Goal: Task Accomplishment & Management: Use online tool/utility

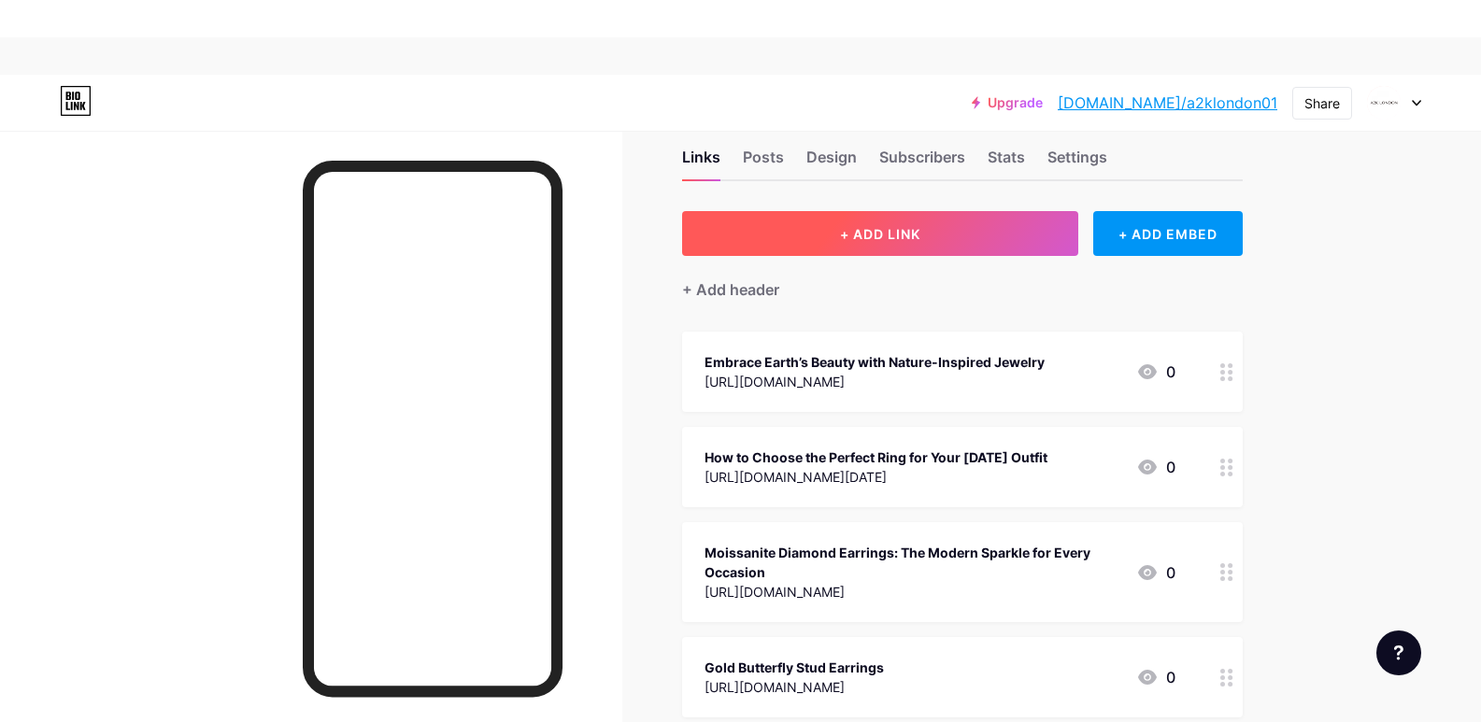
click at [902, 223] on button "+ ADD LINK" at bounding box center [880, 233] width 397 height 45
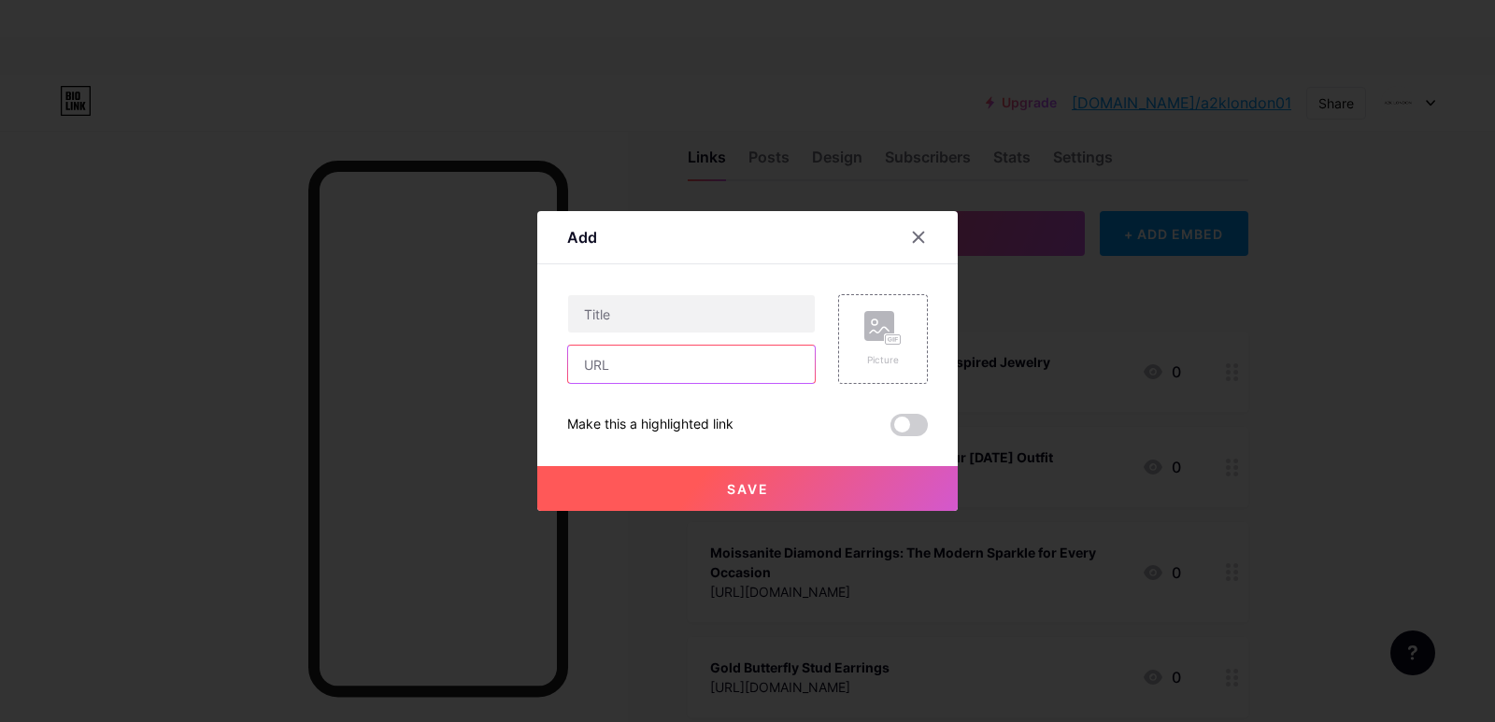
click at [701, 372] on input "text" at bounding box center [691, 364] width 247 height 37
paste input "[URL][DOMAIN_NAME]"
type input "[URL][DOMAIN_NAME]"
click at [677, 308] on input "text" at bounding box center [691, 313] width 247 height 37
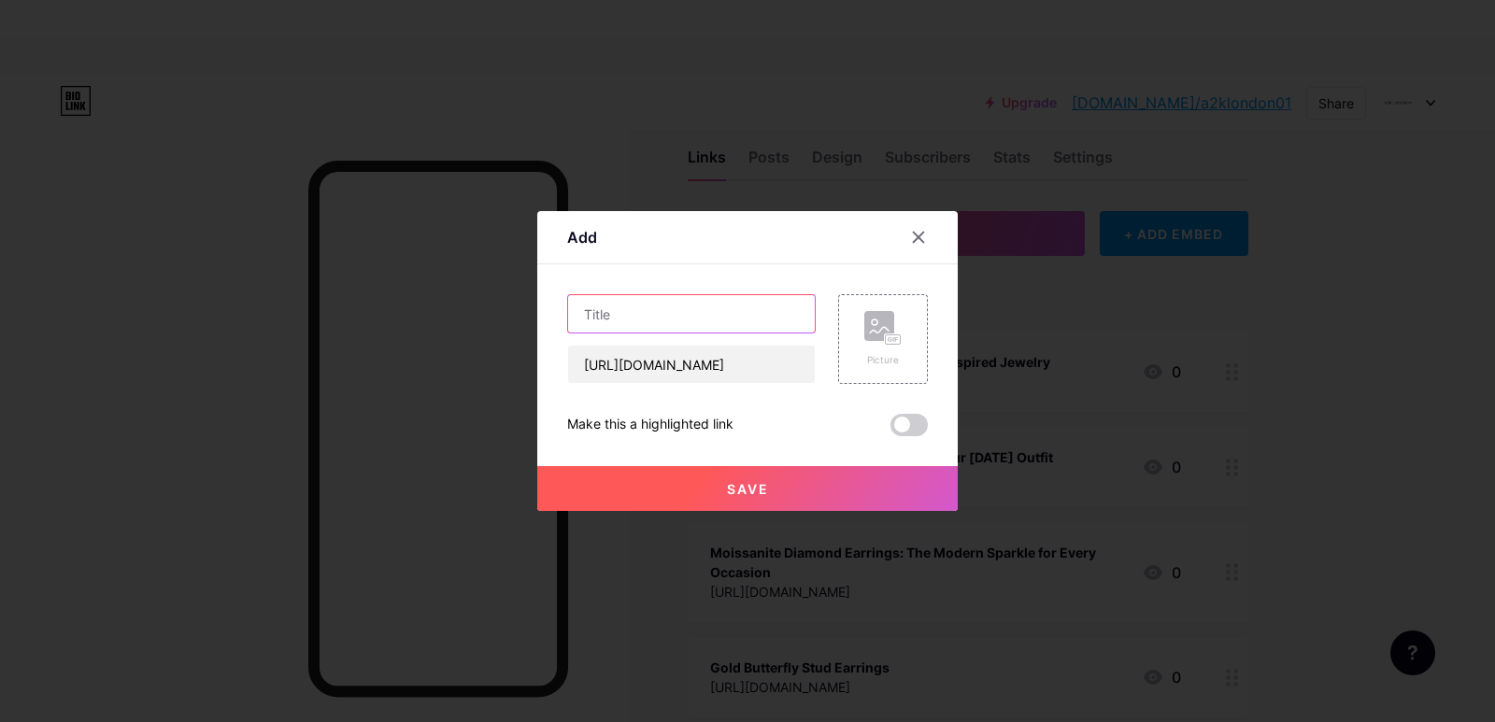
scroll to position [0, 0]
click at [675, 316] on input "text" at bounding box center [691, 313] width 247 height 37
paste input "Why Gold Butterfly Stud Earrings Are the Perfect Everyday Luxury"
type input "Why Gold Butterfly Stud Earrings Are the Perfect Everyday Luxury"
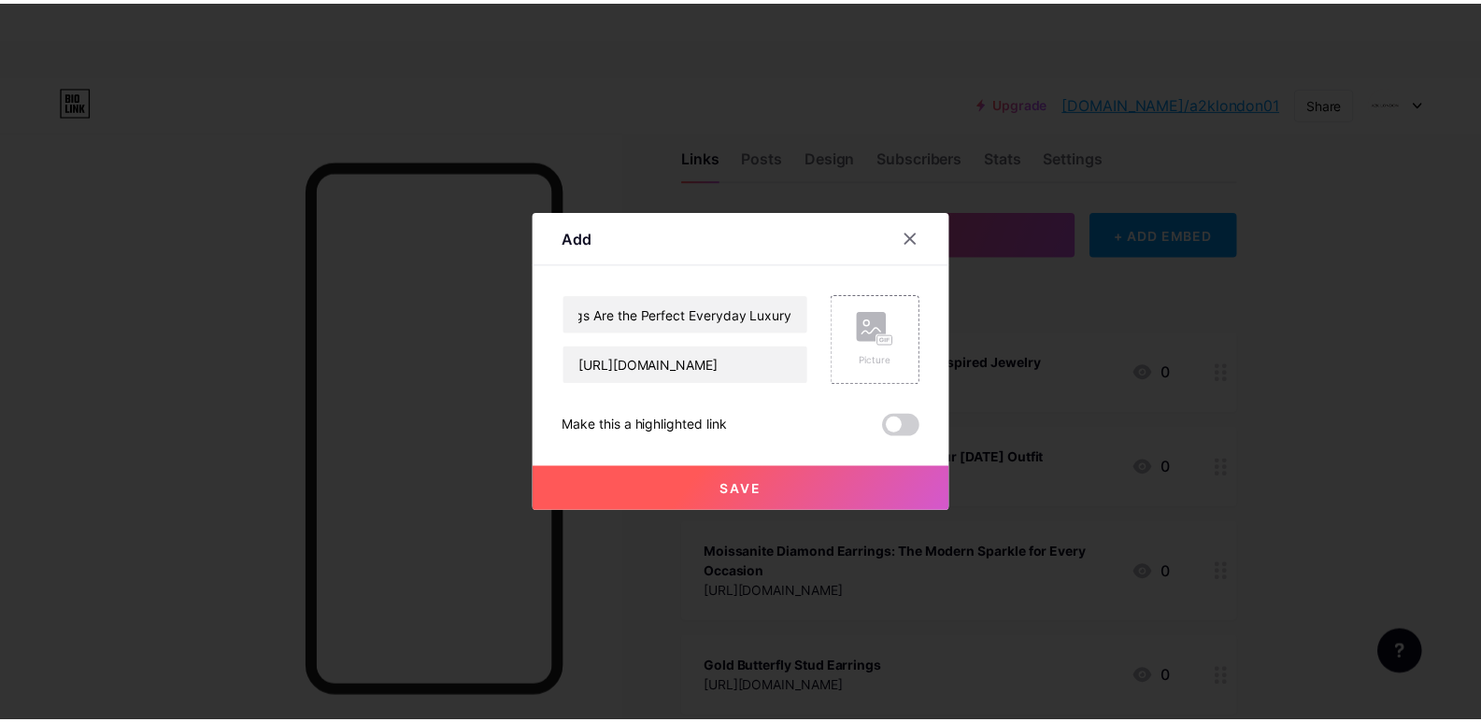
scroll to position [0, 0]
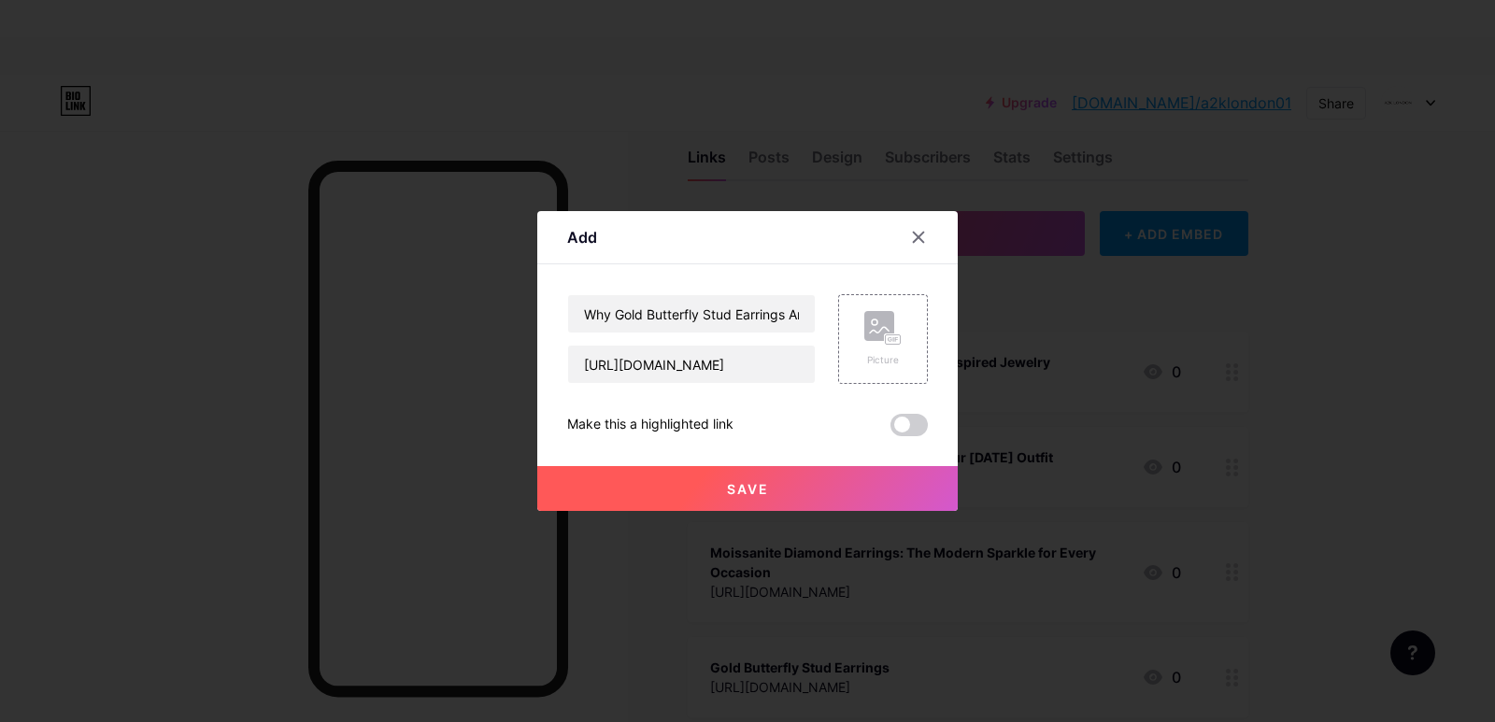
click at [746, 472] on button "Save" at bounding box center [747, 488] width 420 height 45
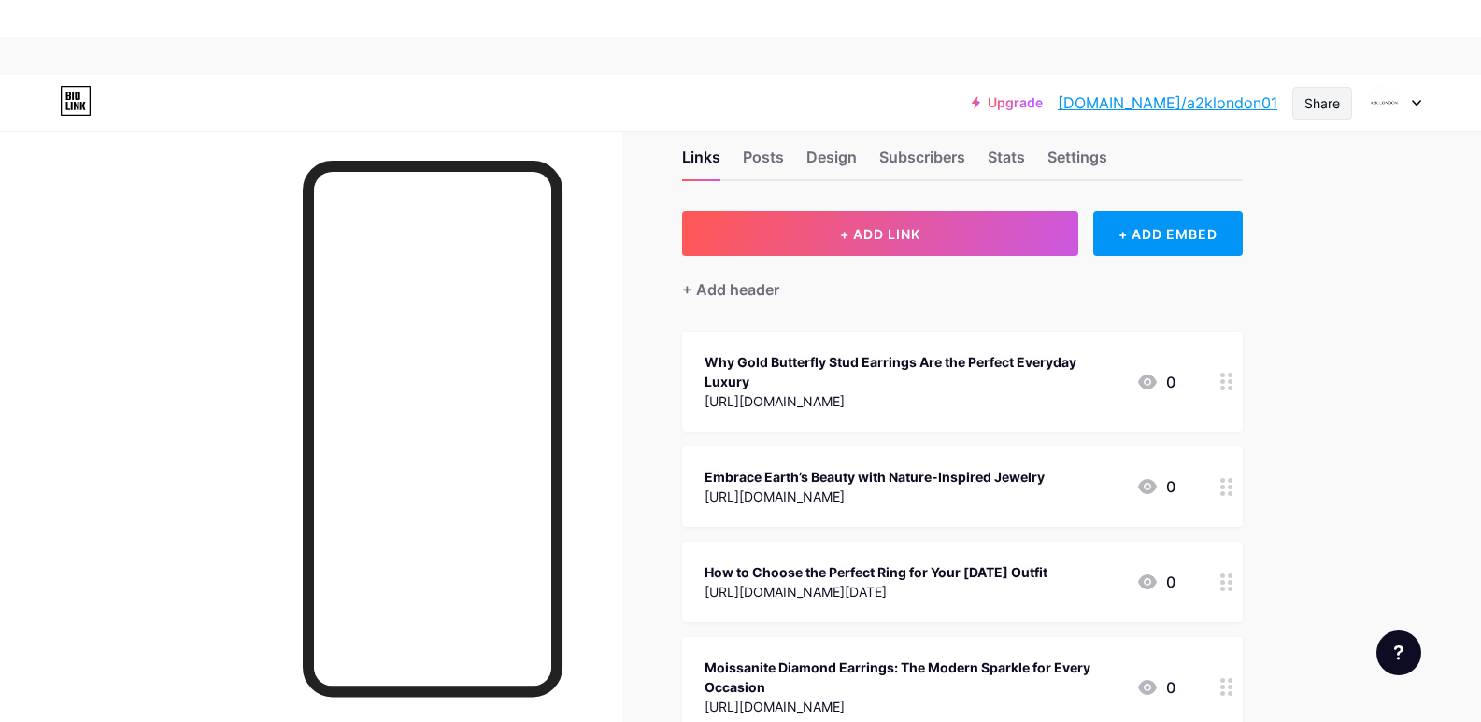
click at [1313, 104] on div "Share" at bounding box center [1322, 103] width 36 height 20
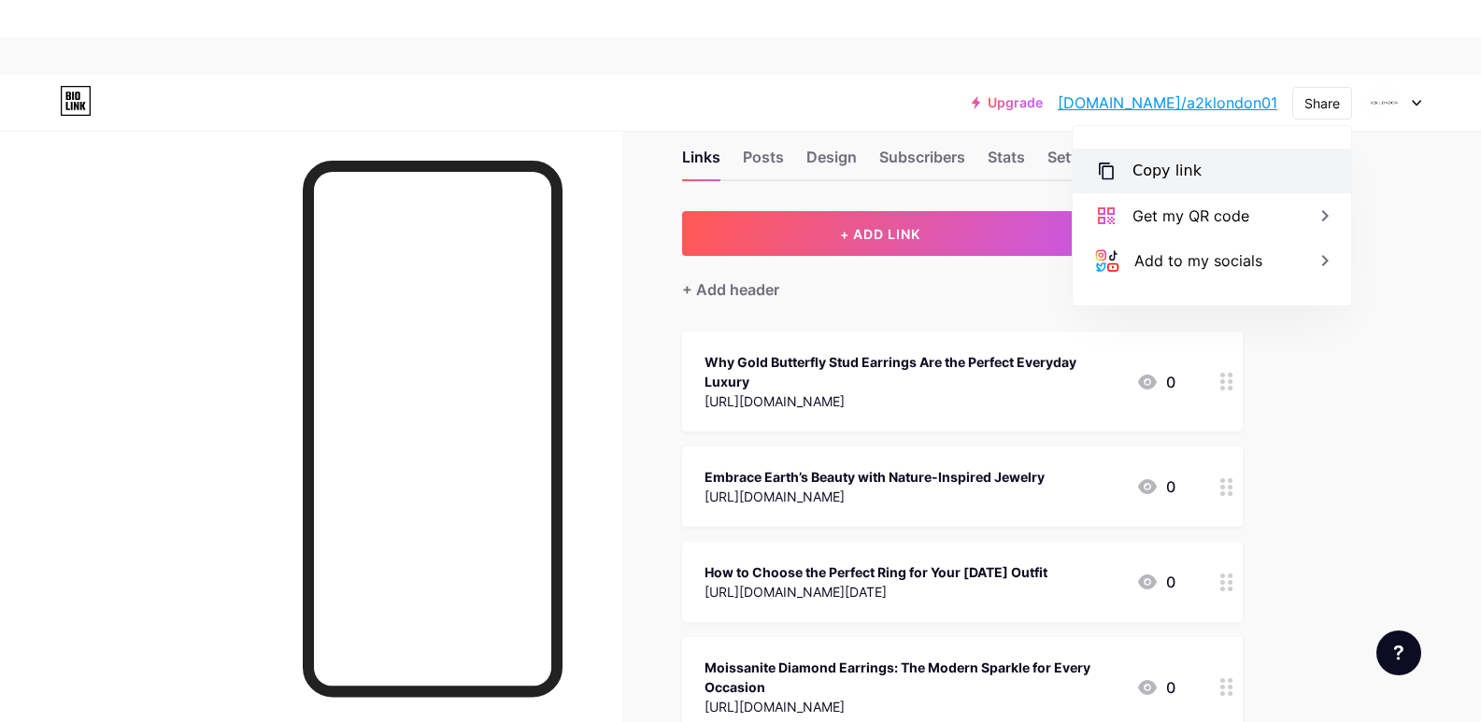
click at [1164, 166] on div "Copy link" at bounding box center [1166, 171] width 69 height 22
